Goal: Obtain resource: Download file/media

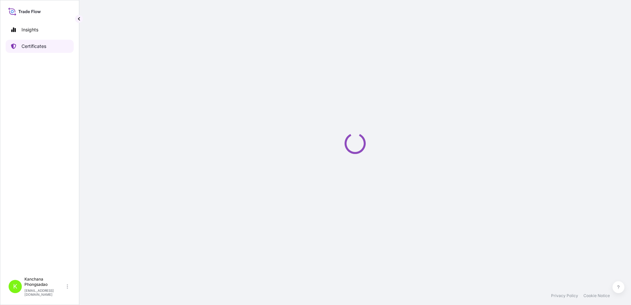
click at [55, 47] on link "Certificates" at bounding box center [40, 46] width 68 height 13
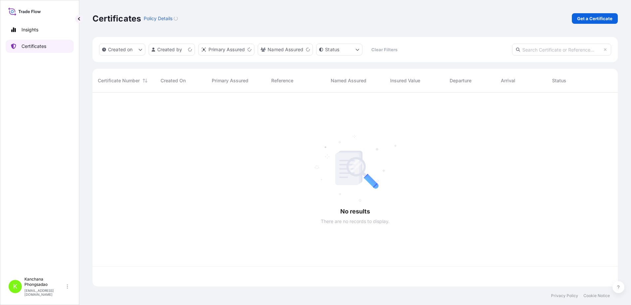
scroll to position [191, 519]
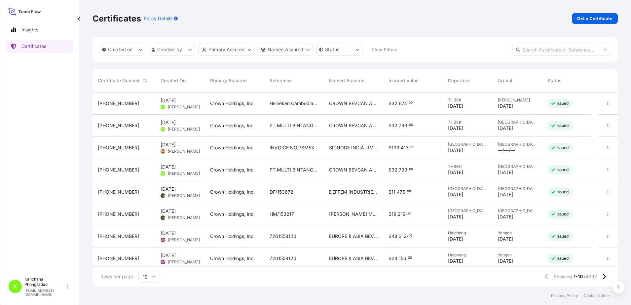
click at [106, 103] on span "[PHONE_NUMBER]" at bounding box center [118, 103] width 41 height 7
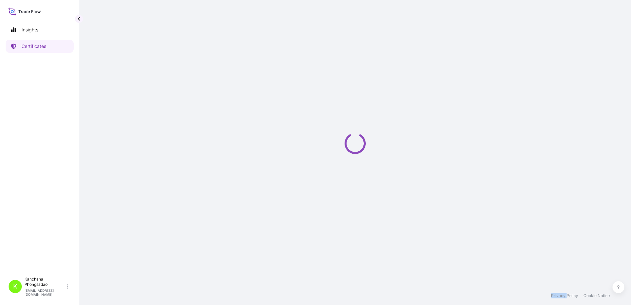
click at [106, 103] on div "Loading" at bounding box center [354, 143] width 525 height 286
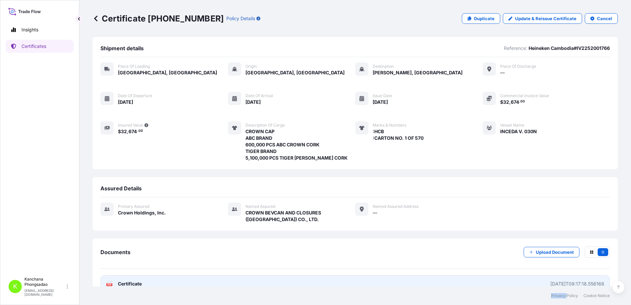
click at [195, 278] on link "PDF Certificate [DATE]T09:17:18.556168" at bounding box center [354, 283] width 509 height 17
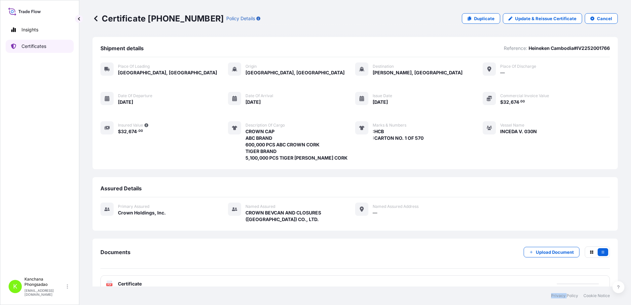
click at [38, 44] on p "Certificates" at bounding box center [33, 46] width 25 height 7
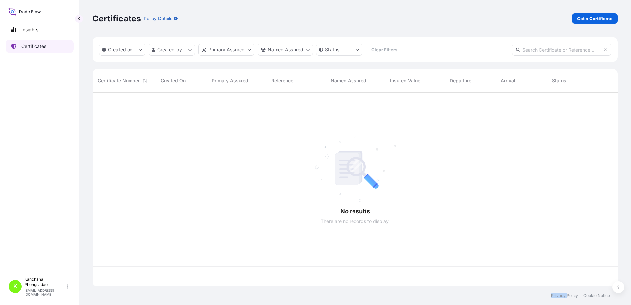
scroll to position [191, 519]
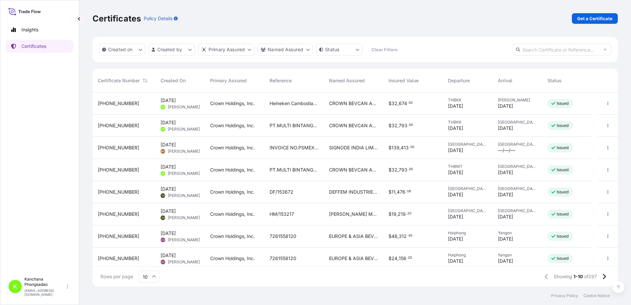
click at [117, 127] on span "[PHONE_NUMBER]" at bounding box center [118, 125] width 41 height 7
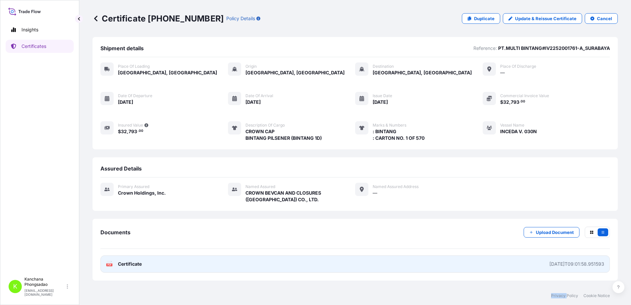
click at [161, 261] on link "PDF Certificate [DATE]T09:01:58.951593" at bounding box center [354, 263] width 509 height 17
